Goal: Information Seeking & Learning: Learn about a topic

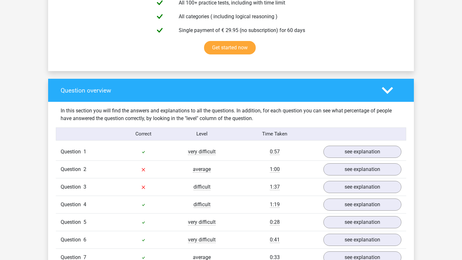
scroll to position [502, 0]
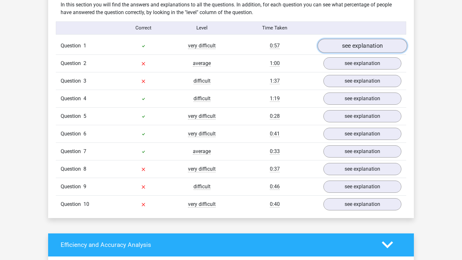
click at [348, 46] on link "see explanation" at bounding box center [361, 46] width 89 height 14
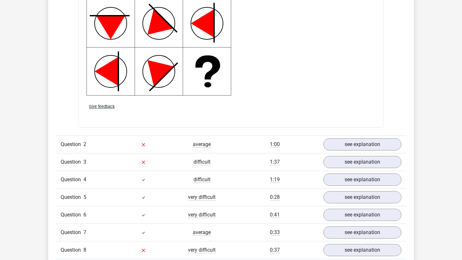
scroll to position [865, 0]
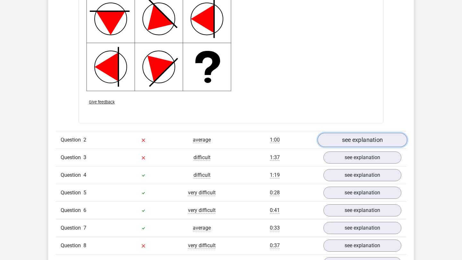
click at [357, 137] on link "see explanation" at bounding box center [361, 140] width 89 height 14
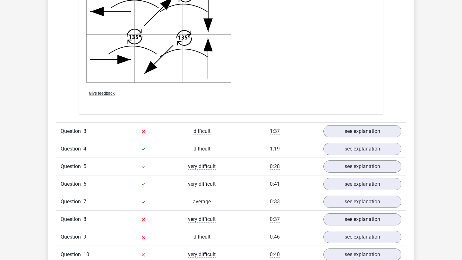
scroll to position [1326, 0]
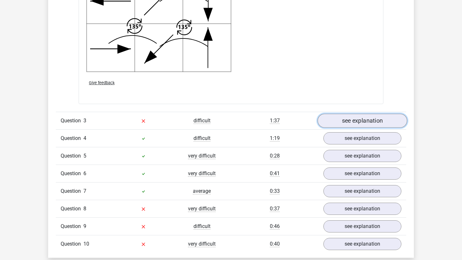
click at [357, 122] on link "see explanation" at bounding box center [361, 121] width 89 height 14
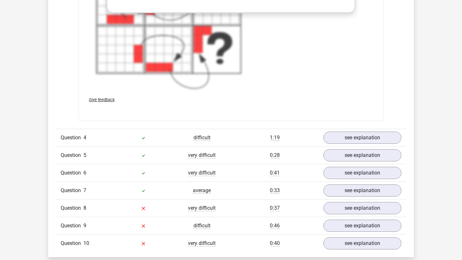
scroll to position [1806, 0]
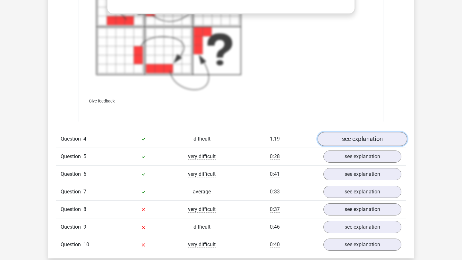
click at [352, 136] on link "see explanation" at bounding box center [361, 139] width 89 height 14
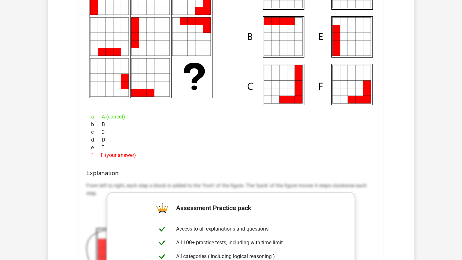
click at [346, 139] on div "d D" at bounding box center [230, 140] width 289 height 8
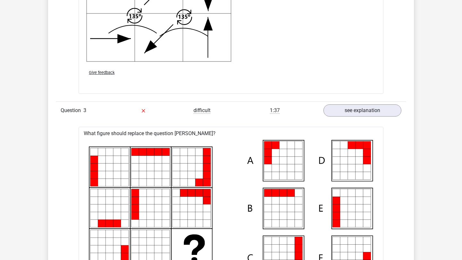
scroll to position [1248, 0]
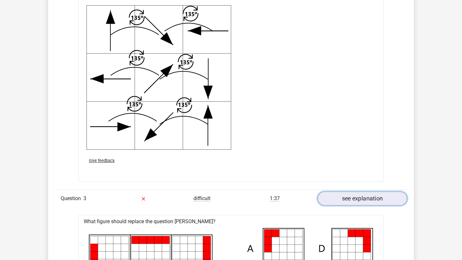
click at [360, 197] on link "see explanation" at bounding box center [361, 199] width 89 height 14
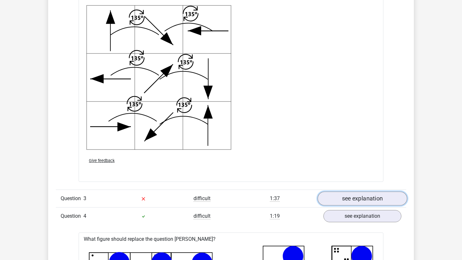
click at [360, 197] on link "see explanation" at bounding box center [361, 199] width 89 height 14
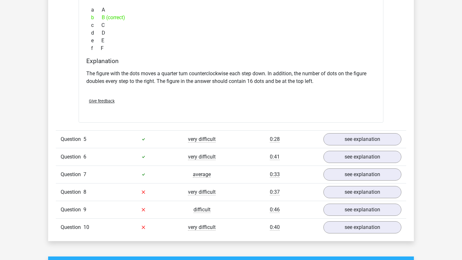
scroll to position [2133, 0]
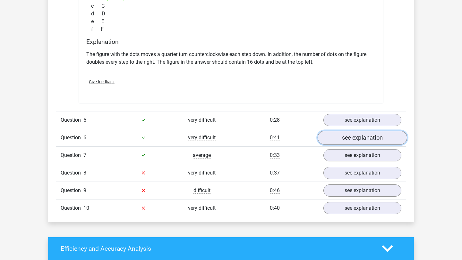
click at [348, 140] on link "see explanation" at bounding box center [361, 138] width 89 height 14
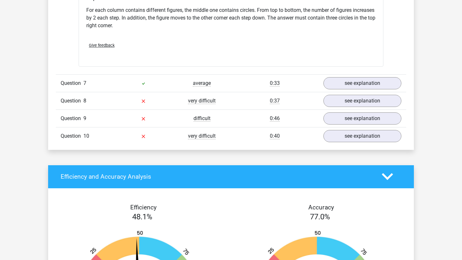
scroll to position [2507, 0]
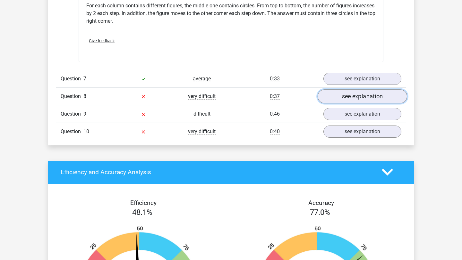
click at [363, 98] on link "see explanation" at bounding box center [361, 96] width 89 height 14
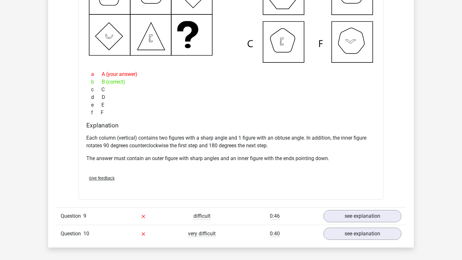
scroll to position [2712, 0]
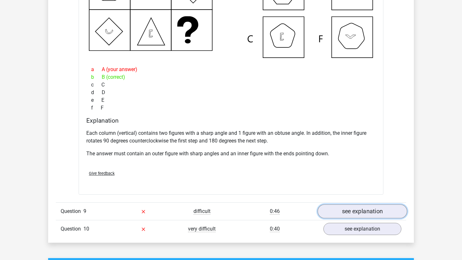
click at [350, 211] on link "see explanation" at bounding box center [361, 212] width 89 height 14
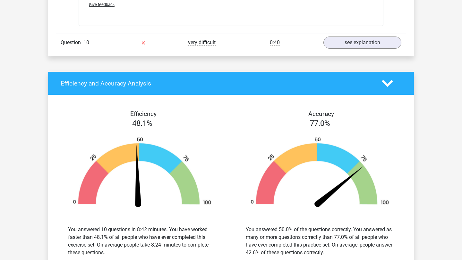
scroll to position [3361, 0]
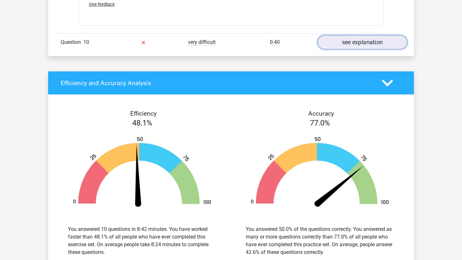
click at [354, 41] on link "see explanation" at bounding box center [361, 42] width 89 height 14
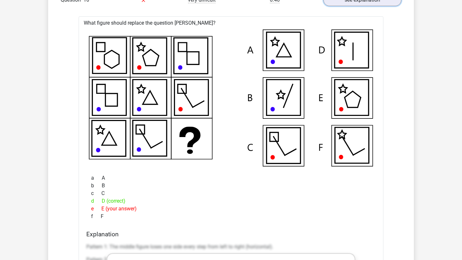
scroll to position [3322, 0]
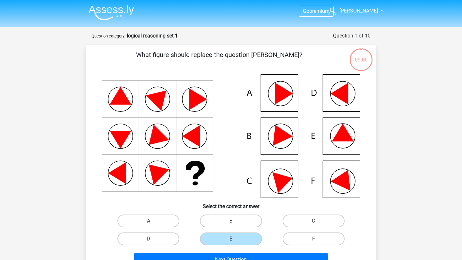
scroll to position [32, 0]
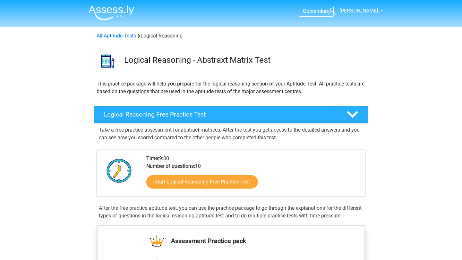
scroll to position [21, 0]
